Goal: Find specific page/section: Find specific page/section

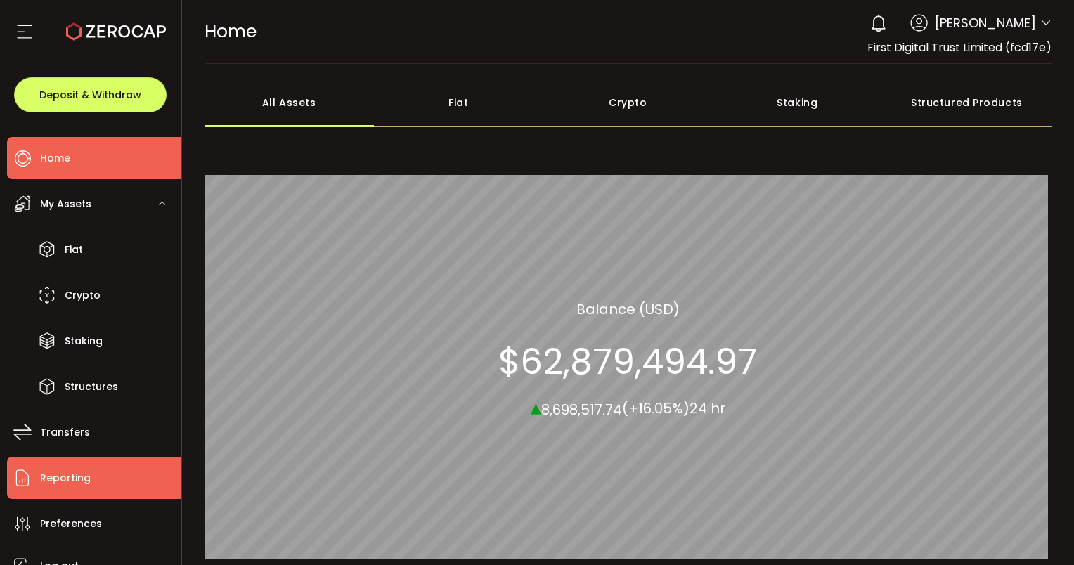
click at [79, 488] on li "Reporting" at bounding box center [94, 478] width 174 height 42
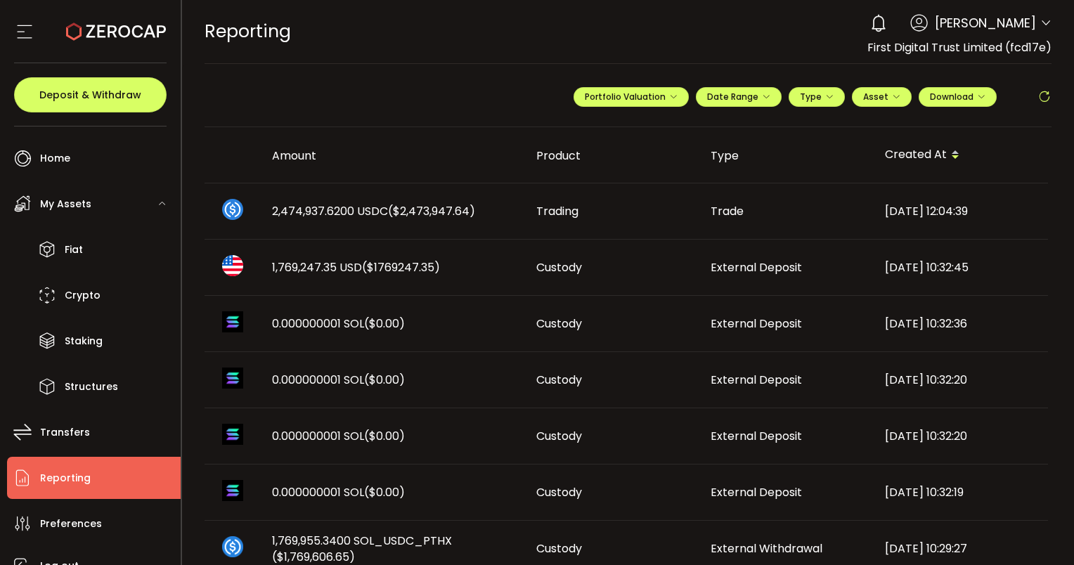
click at [1039, 94] on icon at bounding box center [1044, 97] width 14 height 14
click at [1046, 93] on icon at bounding box center [1044, 97] width 14 height 14
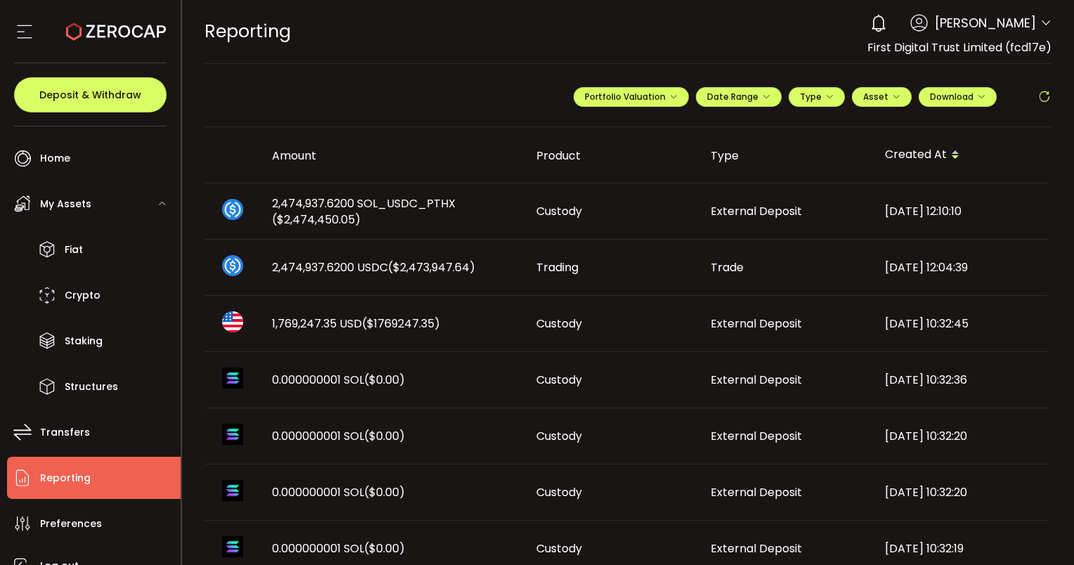
click at [1037, 96] on icon at bounding box center [1044, 97] width 14 height 14
click at [1039, 98] on icon at bounding box center [1044, 97] width 14 height 14
click at [1037, 98] on icon at bounding box center [1044, 97] width 14 height 14
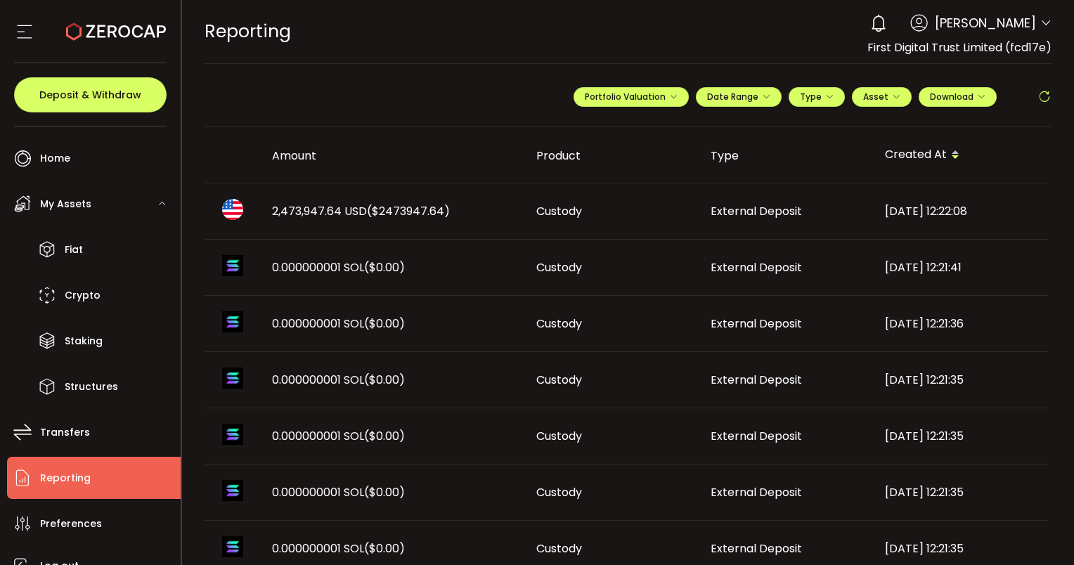
click at [268, 212] on div "2,473,947.64 USD ($2473947.64)" at bounding box center [393, 211] width 264 height 16
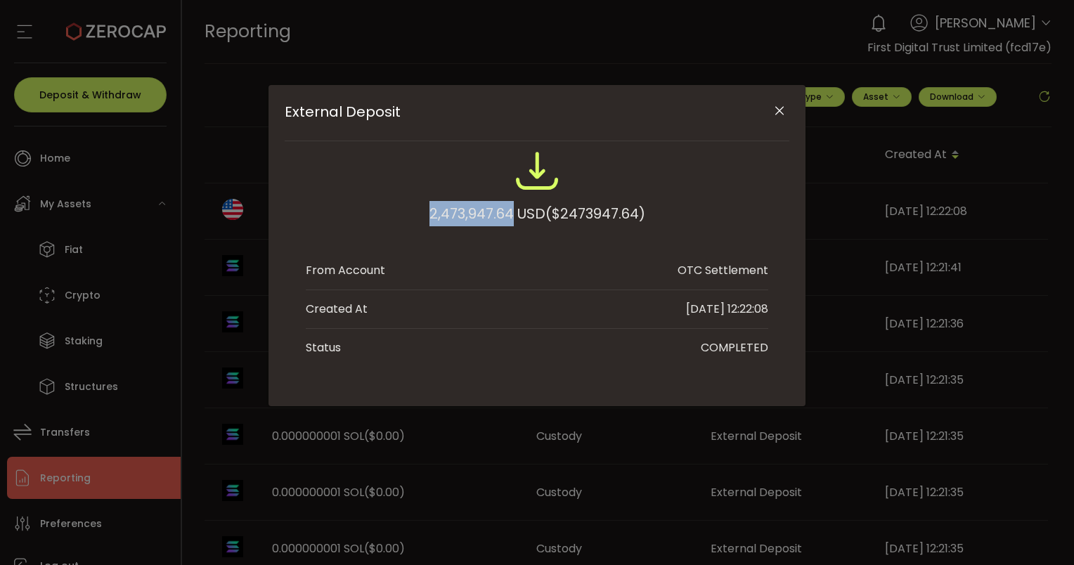
drag, startPoint x: 428, startPoint y: 213, endPoint x: 512, endPoint y: 214, distance: 83.6
click at [512, 214] on div "2,473,947.64 USD ($2473947.64)" at bounding box center [537, 213] width 216 height 25
copy div "2,473,947.64"
click at [780, 110] on icon "Close" at bounding box center [779, 111] width 14 height 14
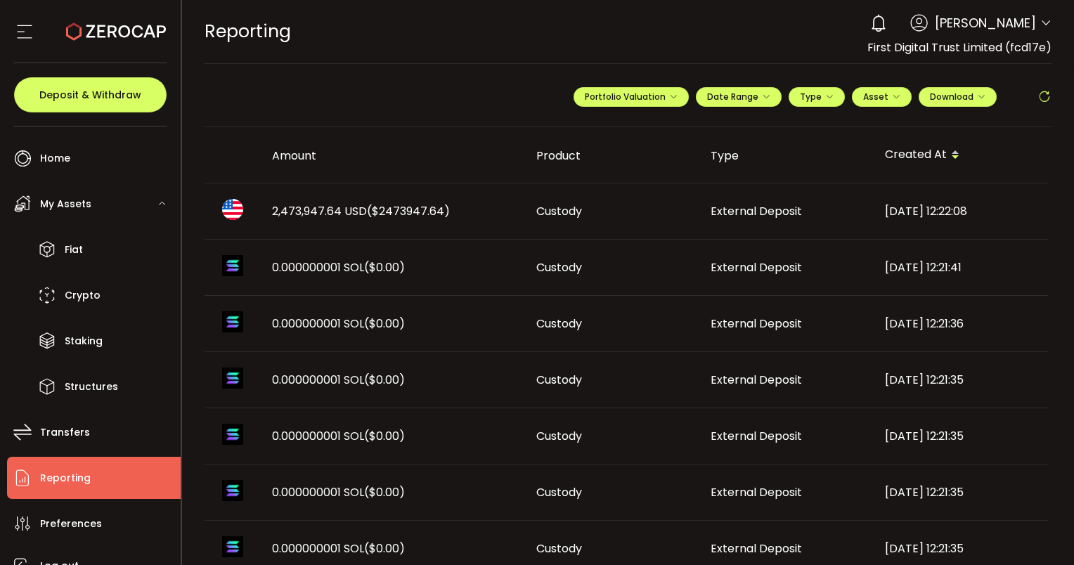
click at [1037, 101] on icon at bounding box center [1044, 97] width 14 height 14
click at [1040, 31] on span at bounding box center [1045, 24] width 11 height 14
click at [1045, 26] on icon at bounding box center [1045, 23] width 11 height 11
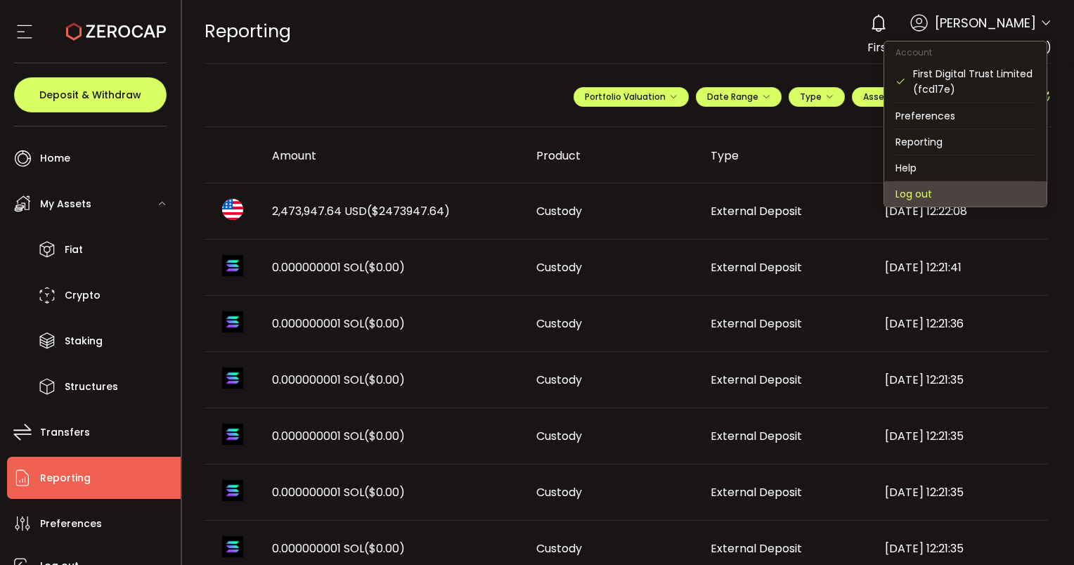
click at [922, 195] on li "Log out" at bounding box center [965, 193] width 162 height 25
